Goal: Information Seeking & Learning: Learn about a topic

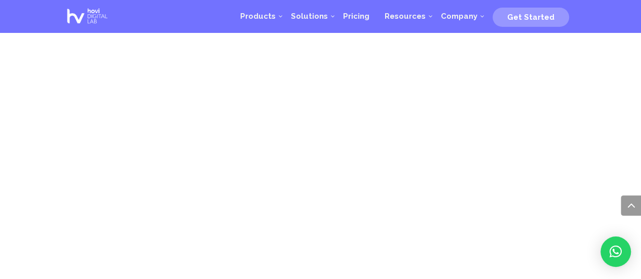
scroll to position [703, 0]
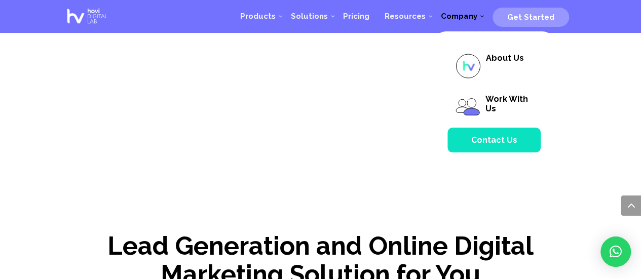
click at [459, 13] on span "Company" at bounding box center [459, 16] width 36 height 9
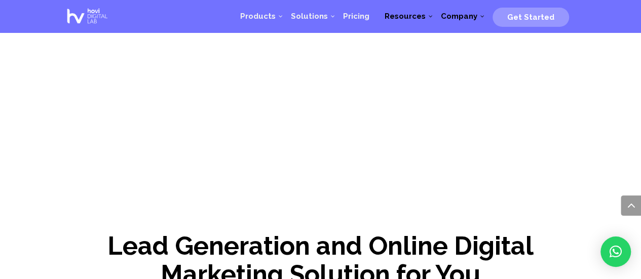
click at [425, 16] on span "Resources" at bounding box center [404, 16] width 41 height 9
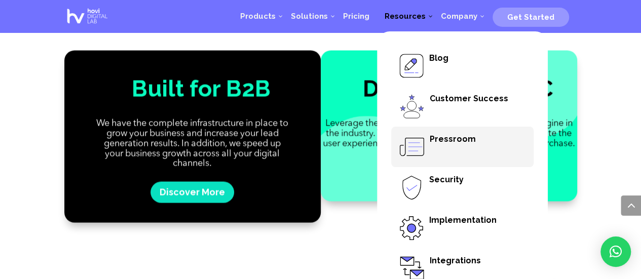
scroll to position [1034, 0]
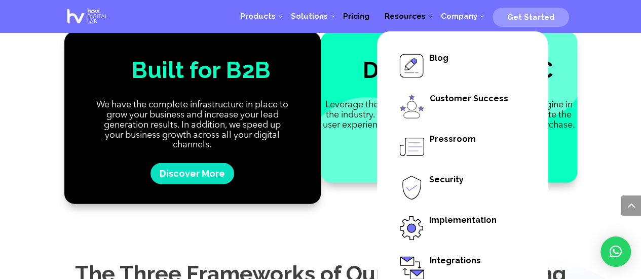
click at [361, 16] on span "Pricing" at bounding box center [356, 16] width 26 height 9
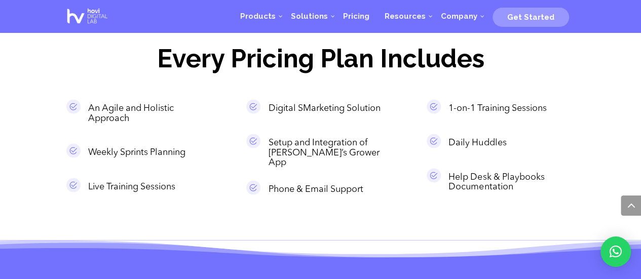
scroll to position [875, 0]
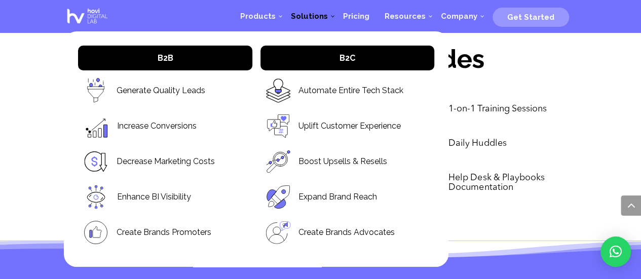
click at [331, 25] on link "Solutions" at bounding box center [309, 16] width 52 height 30
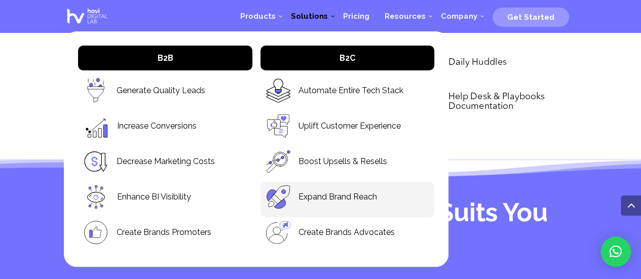
scroll to position [958, 0]
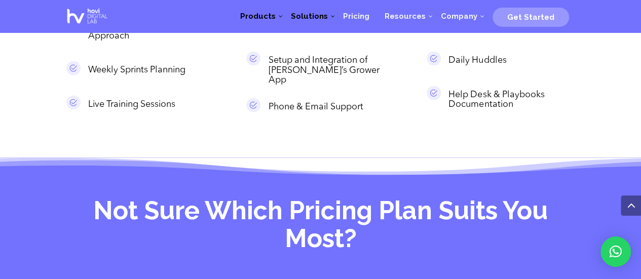
click at [270, 13] on span "Products" at bounding box center [257, 16] width 35 height 9
